Goal: Information Seeking & Learning: Check status

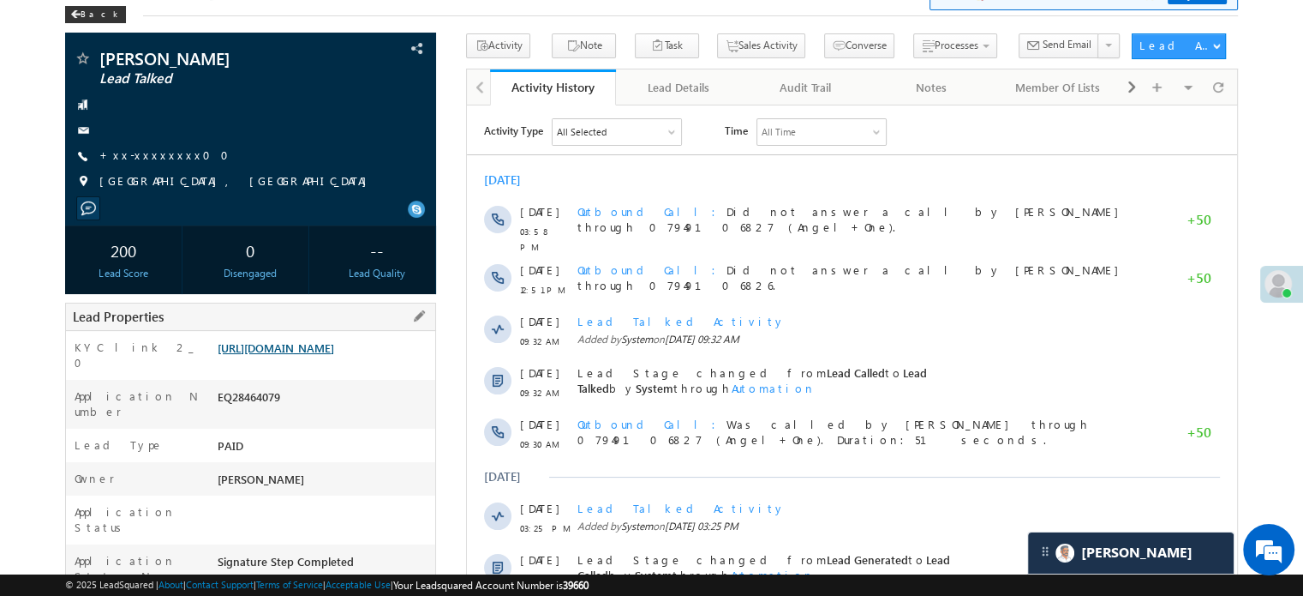
drag, startPoint x: 0, startPoint y: 0, endPoint x: 341, endPoint y: 353, distance: 490.9
click at [334, 353] on link "https://angelbroking1-pk3em7sa.customui-test.leadsquared.com?leadId=92a4749f-0b…" at bounding box center [276, 347] width 117 height 15
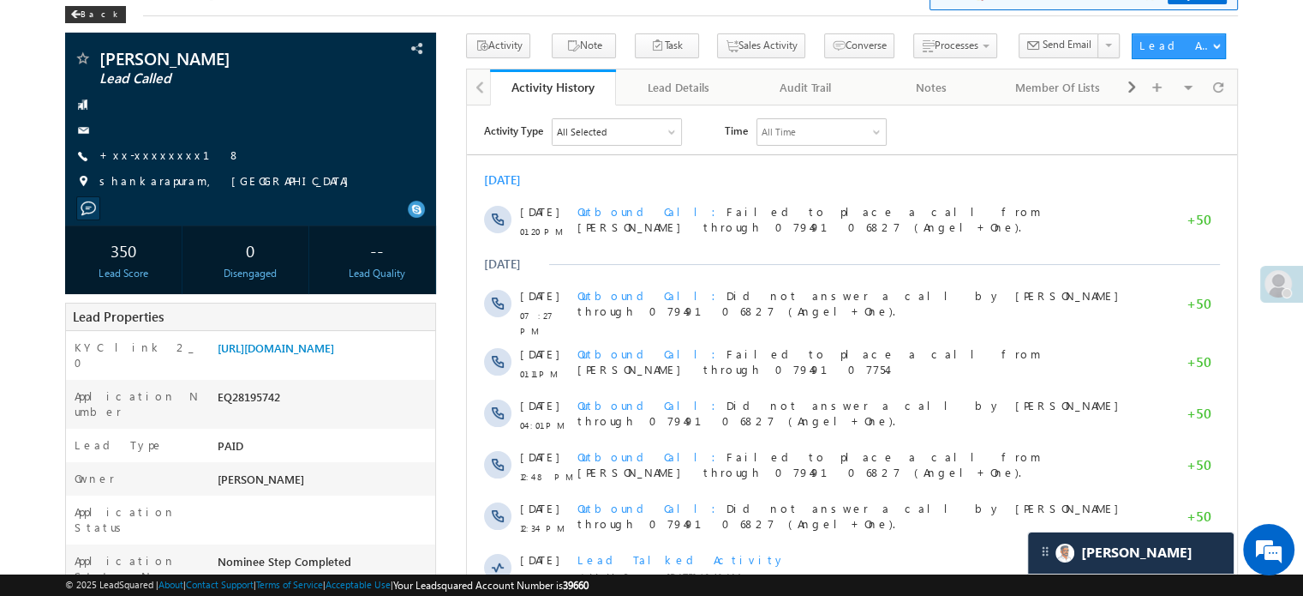
scroll to position [86, 0]
